Goal: Find specific page/section: Find specific page/section

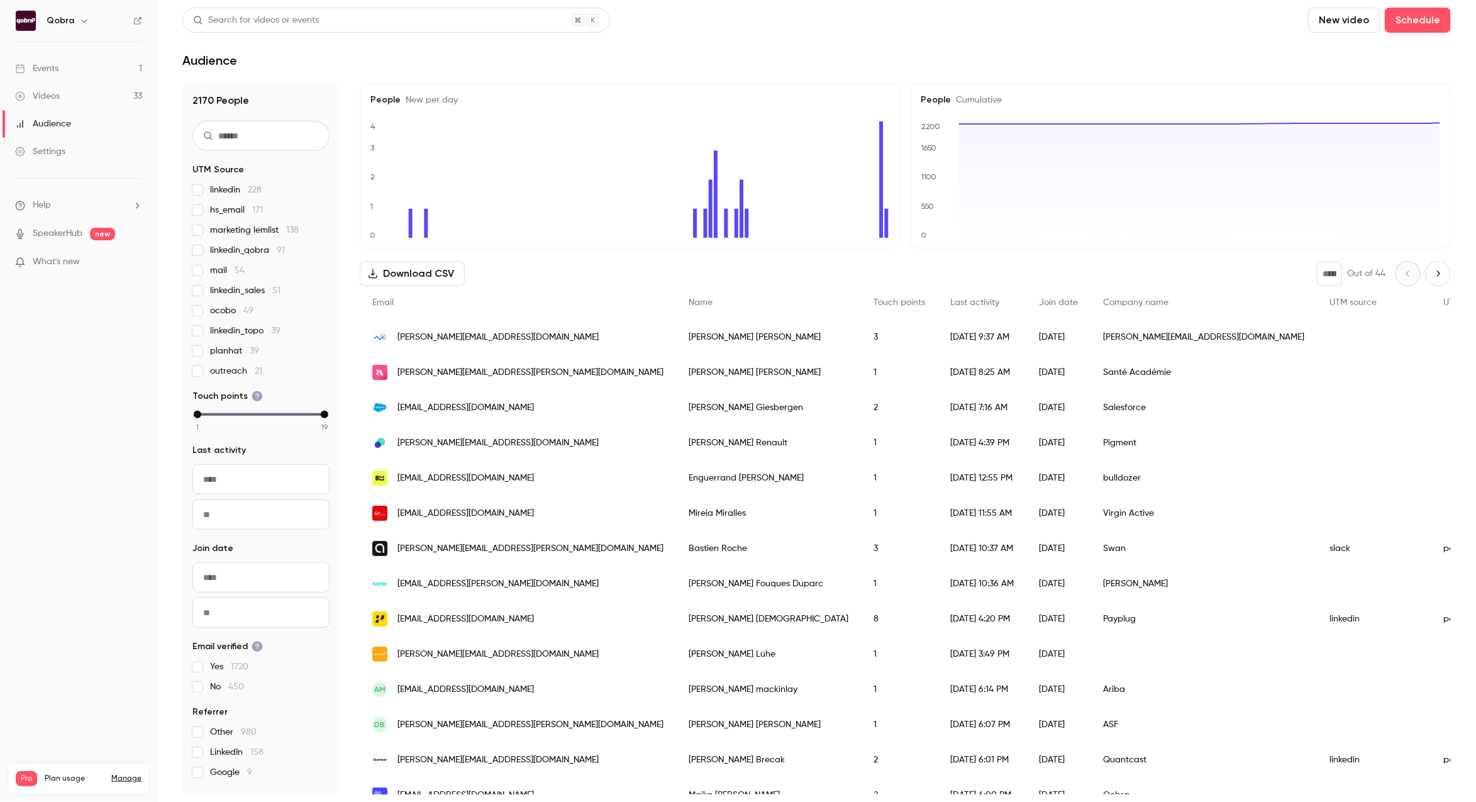
click at [92, 69] on link "Events 1" at bounding box center [78, 69] width 157 height 28
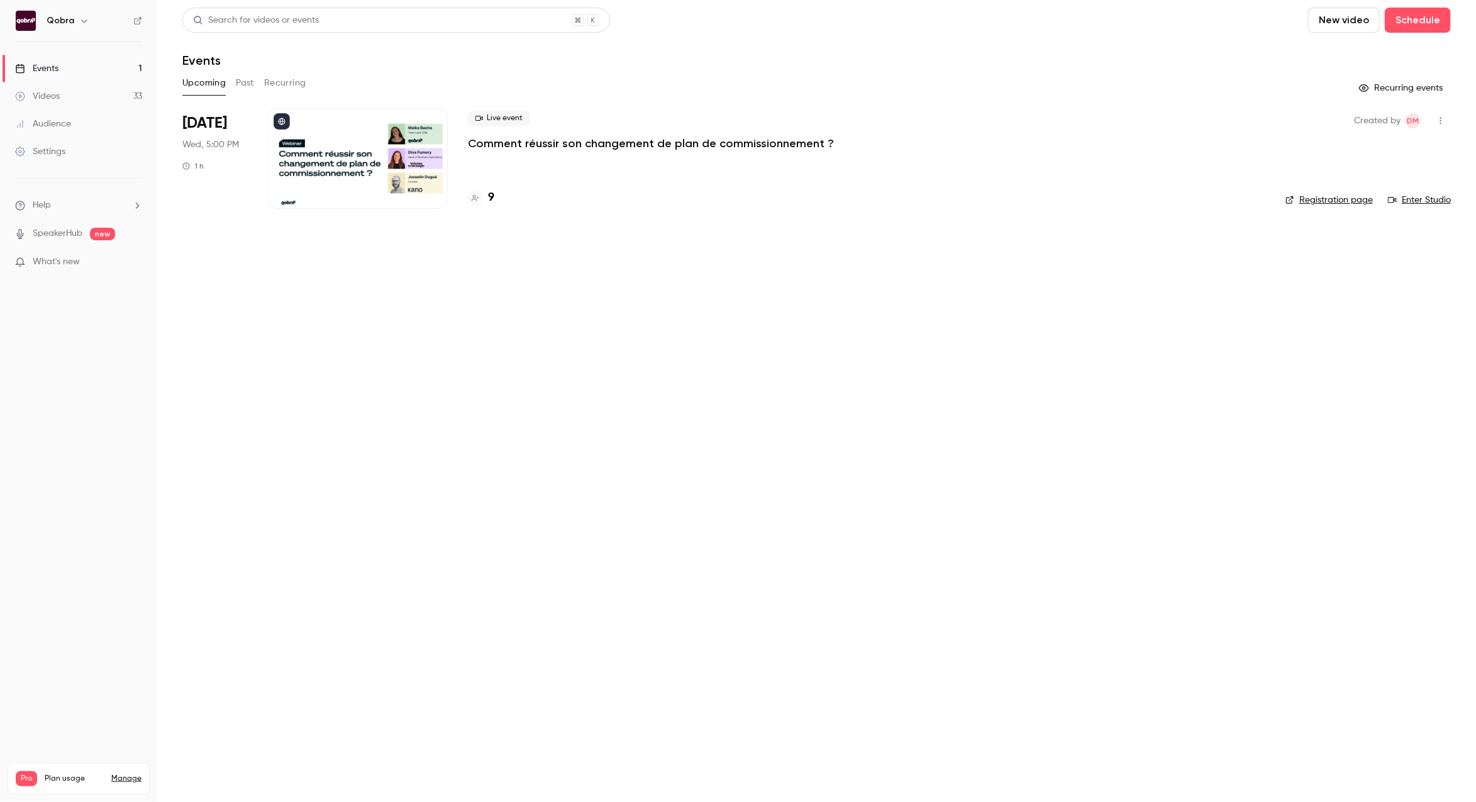
click at [488, 196] on h4 "9" at bounding box center [491, 197] width 6 height 17
